Goal: Task Accomplishment & Management: Complete application form

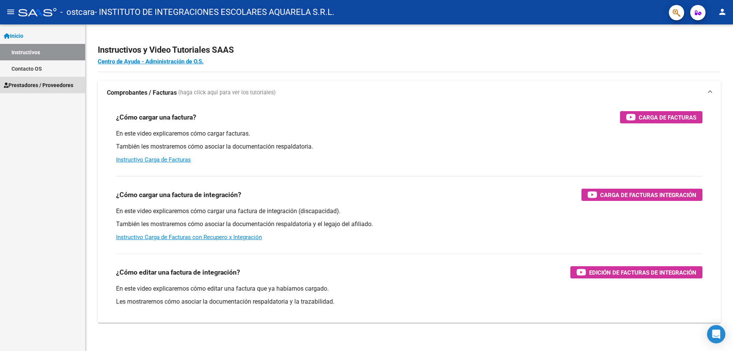
click at [16, 83] on span "Prestadores / Proveedores" at bounding box center [39, 85] width 70 height 8
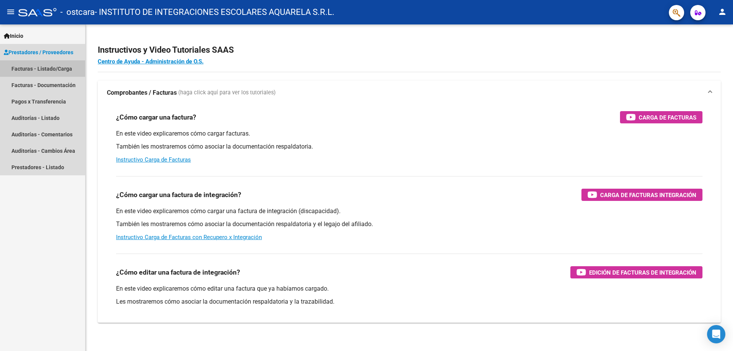
click at [24, 69] on link "Facturas - Listado/Carga" at bounding box center [42, 68] width 85 height 16
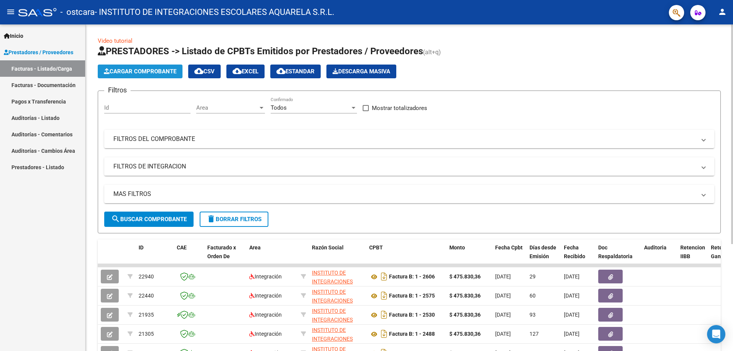
click at [130, 71] on span "Cargar Comprobante" at bounding box center [140, 71] width 73 height 7
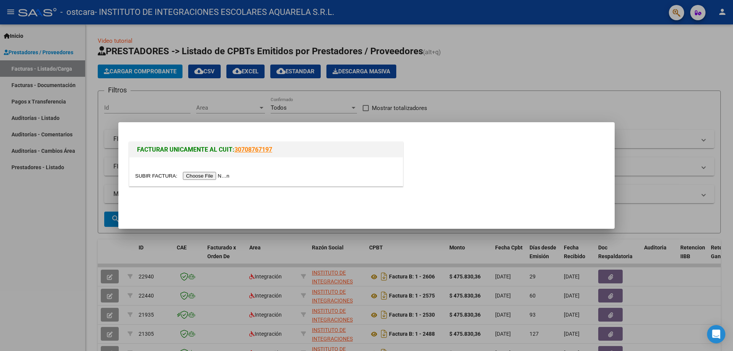
click at [204, 175] on input "file" at bounding box center [183, 176] width 97 height 8
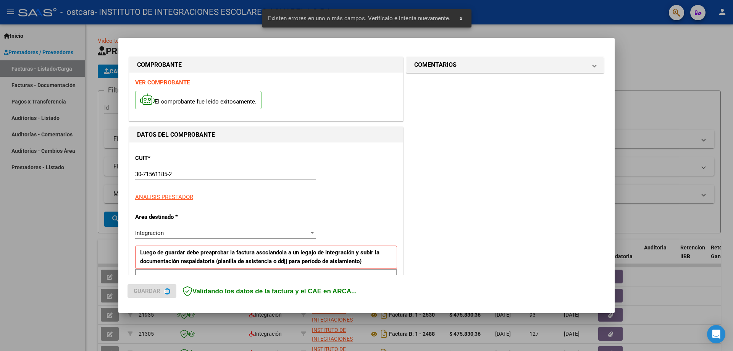
scroll to position [138, 0]
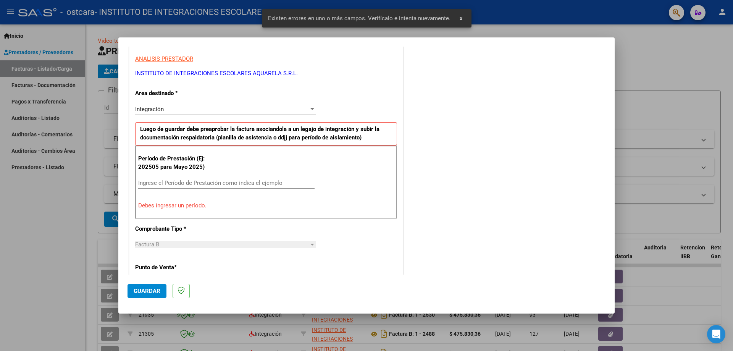
click at [170, 181] on input "Ingrese el Período de Prestación como indica el ejemplo" at bounding box center [226, 183] width 176 height 7
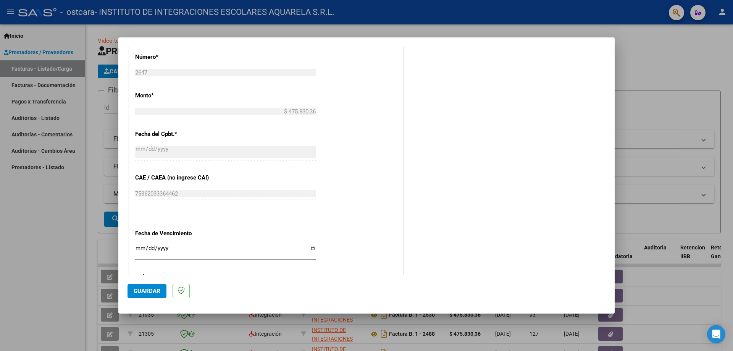
scroll to position [405, 0]
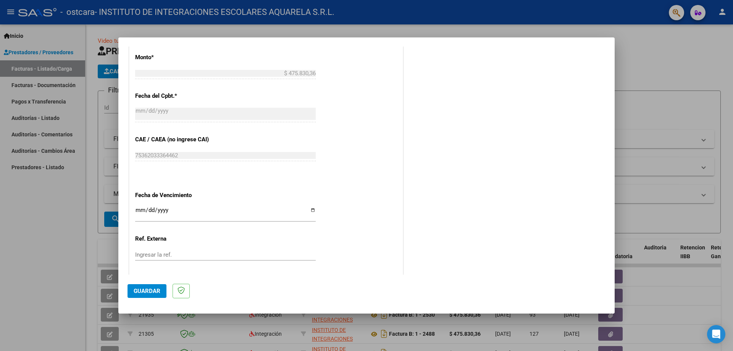
type input "202508"
click at [309, 211] on input "Ingresar la fecha" at bounding box center [225, 213] width 181 height 12
type input "[DATE]"
click at [147, 291] on span "Guardar" at bounding box center [147, 291] width 27 height 7
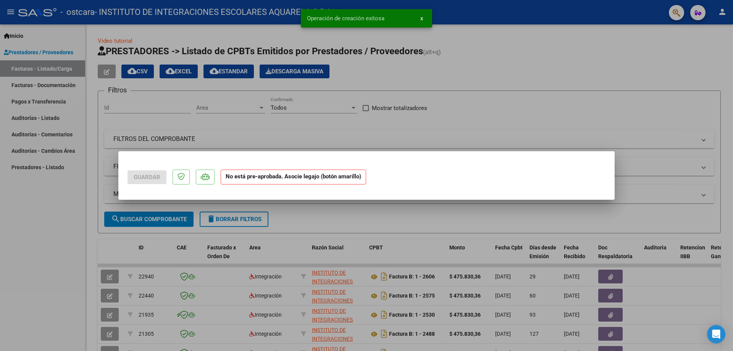
scroll to position [0, 0]
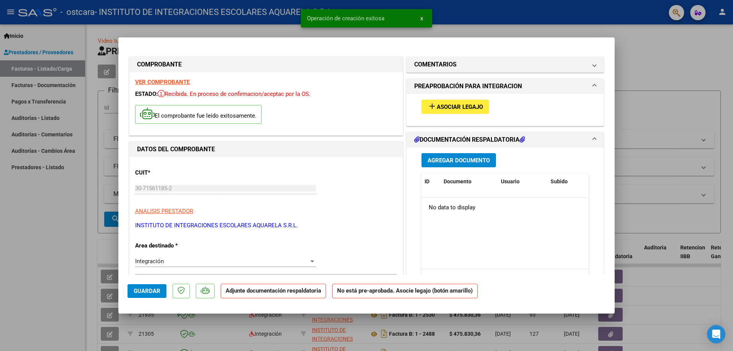
click at [476, 103] on span "add Asociar Legajo" at bounding box center [455, 106] width 55 height 7
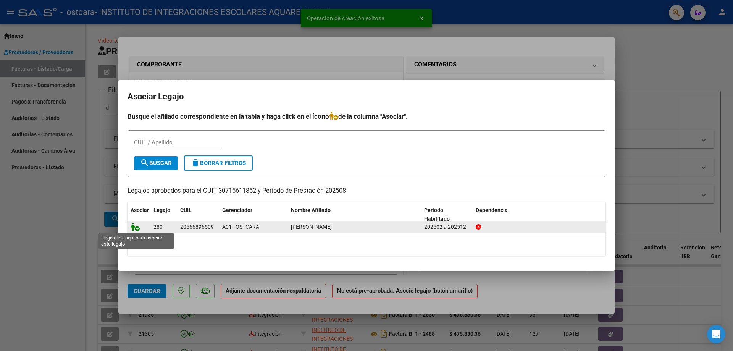
click at [136, 226] on icon at bounding box center [135, 227] width 9 height 8
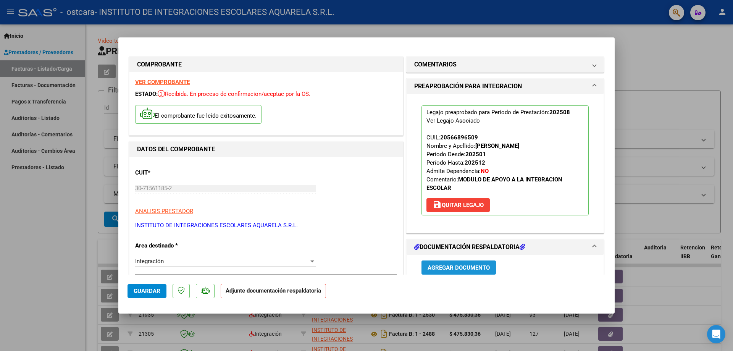
click at [441, 269] on span "Agregar Documento" at bounding box center [459, 267] width 62 height 7
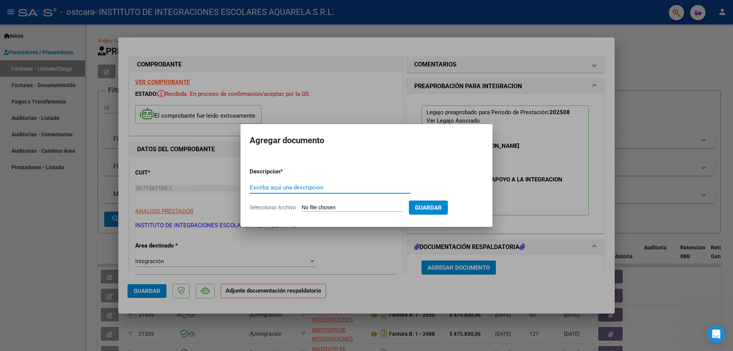
click at [283, 187] on input "Escriba aquí una descripcion" at bounding box center [330, 187] width 161 height 7
click at [267, 189] on input "Escriba aquí una descripcion" at bounding box center [330, 187] width 161 height 7
type input "ASISTENCIA"
click at [273, 209] on span "Seleccionar Archivo" at bounding box center [273, 207] width 46 height 6
click at [302, 209] on input "Seleccionar Archivo" at bounding box center [352, 207] width 101 height 7
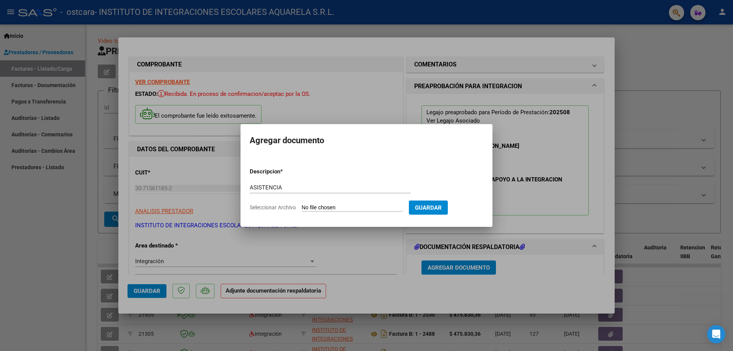
type input "C:\fakepath\PALACIOS087.pdf"
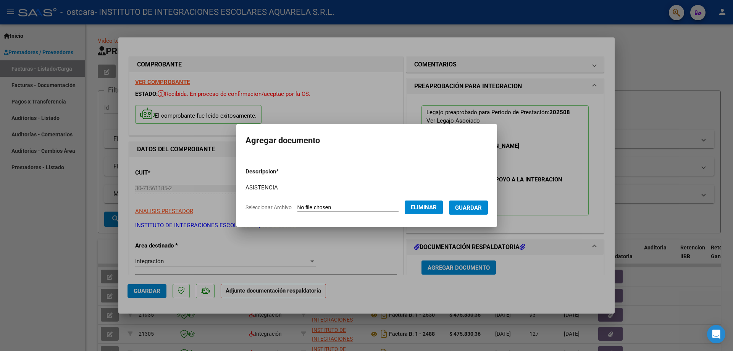
click at [474, 206] on span "Guardar" at bounding box center [468, 207] width 27 height 7
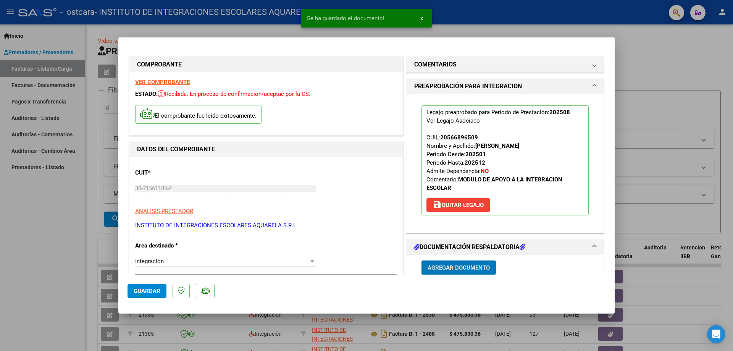
scroll to position [191, 0]
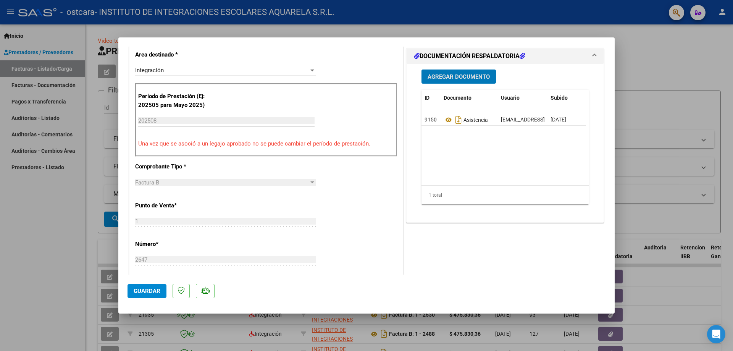
click at [152, 288] on span "Guardar" at bounding box center [147, 291] width 27 height 7
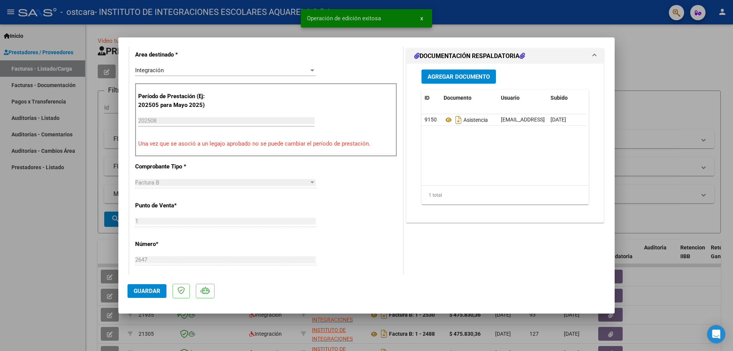
click at [421, 18] on span "x" at bounding box center [422, 18] width 3 height 7
click at [50, 231] on div at bounding box center [366, 175] width 733 height 351
type input "$ 0,00"
